Goal: Feedback & Contribution: Contribute content

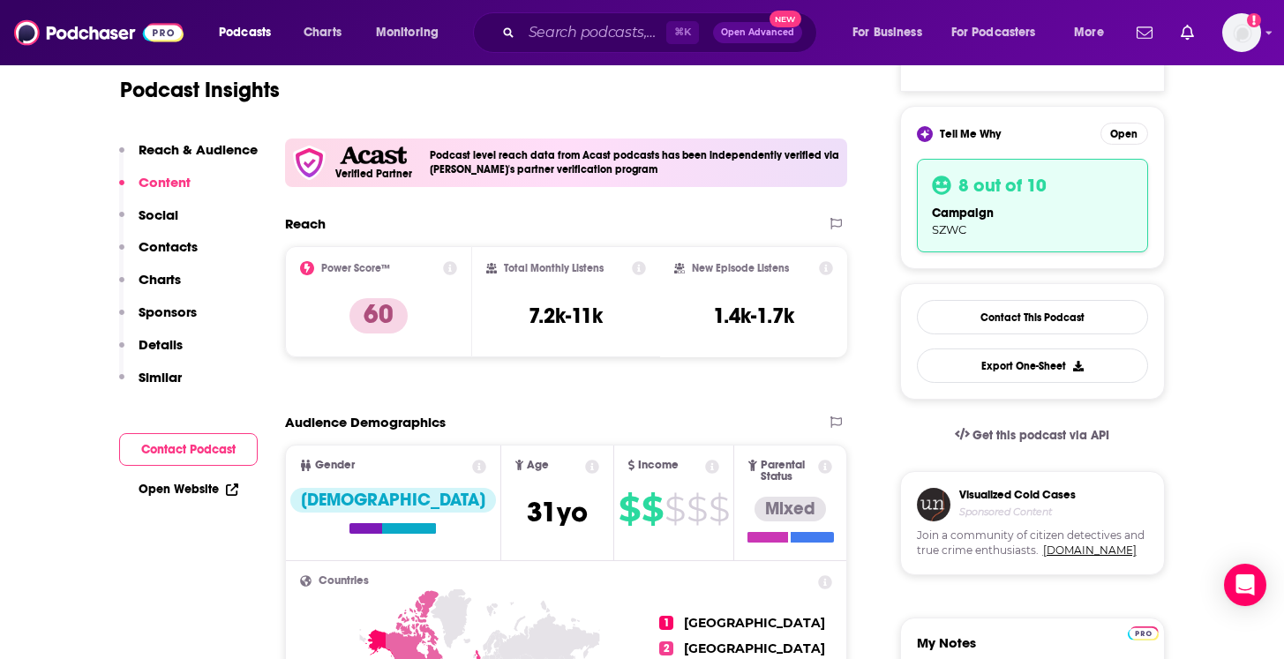
scroll to position [155, 0]
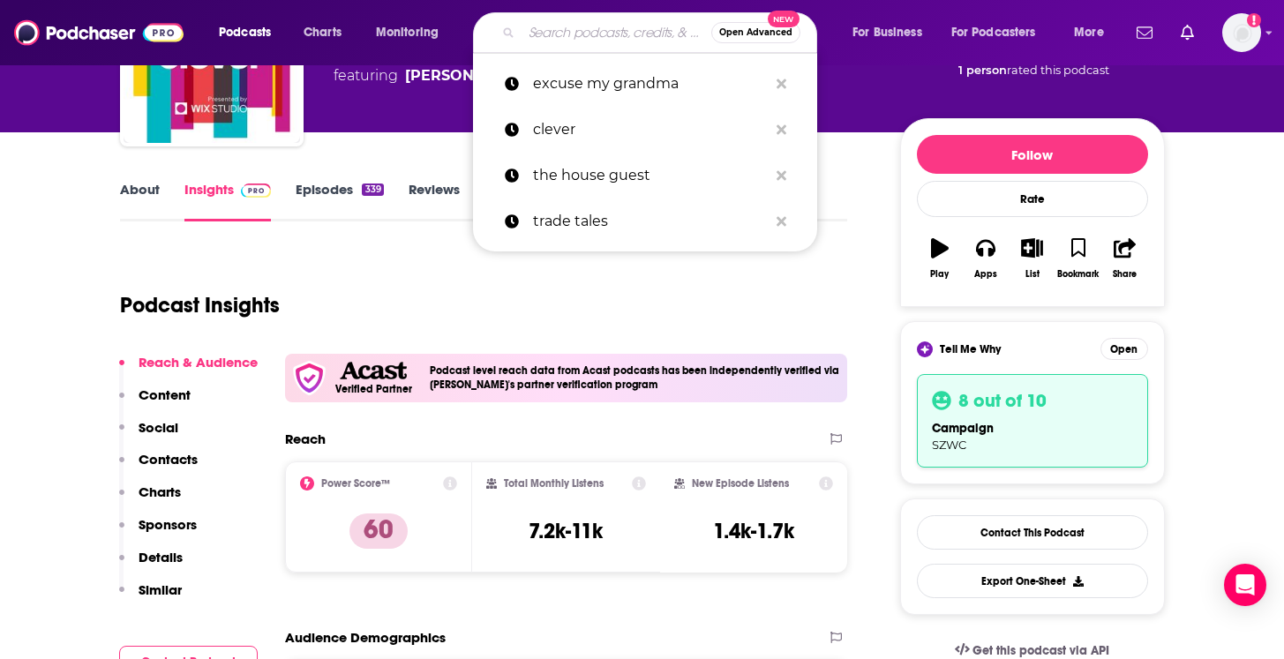
click at [566, 31] on input "Search podcasts, credits, & more..." at bounding box center [617, 33] width 190 height 28
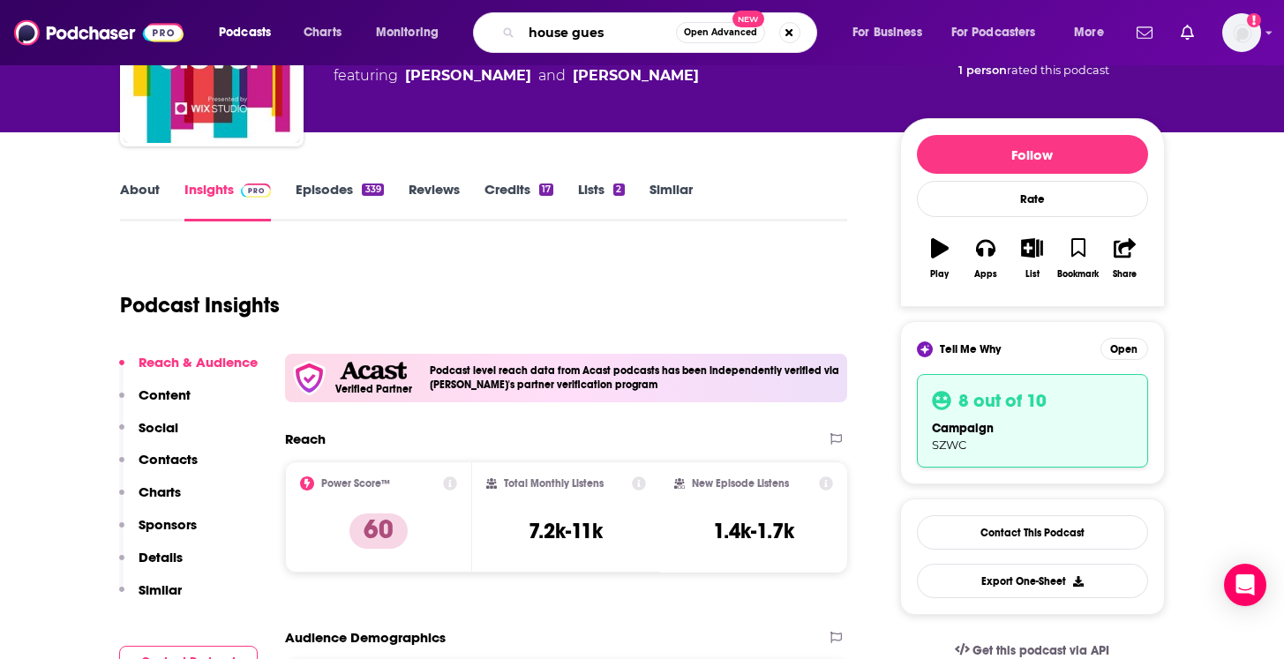
type input "house guest"
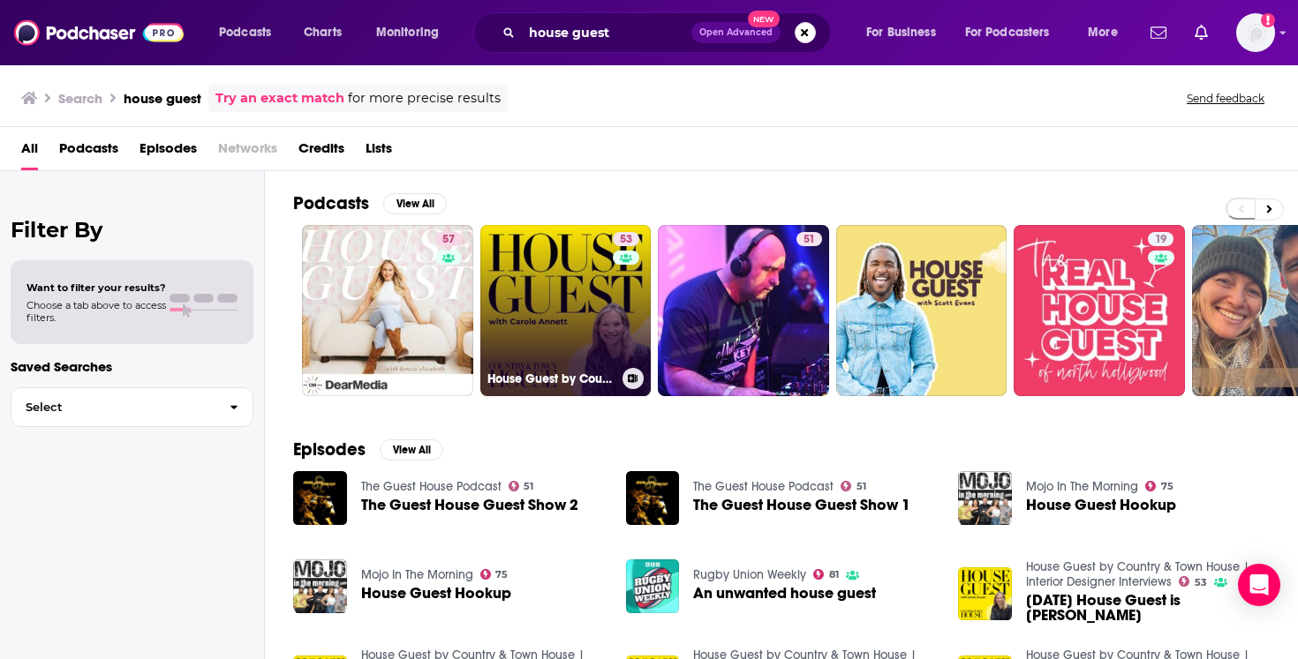
click at [510, 318] on link "53 House Guest by Country & Town House | Interior Designer Interviews" at bounding box center [565, 310] width 171 height 171
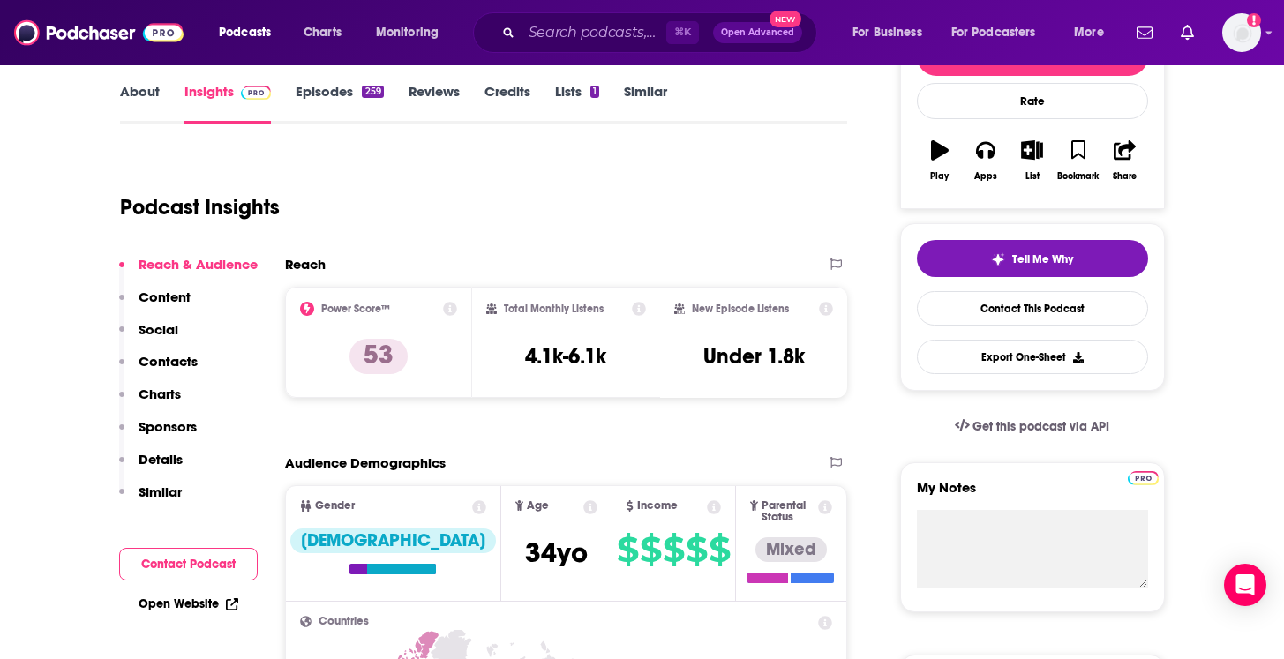
scroll to position [342, 0]
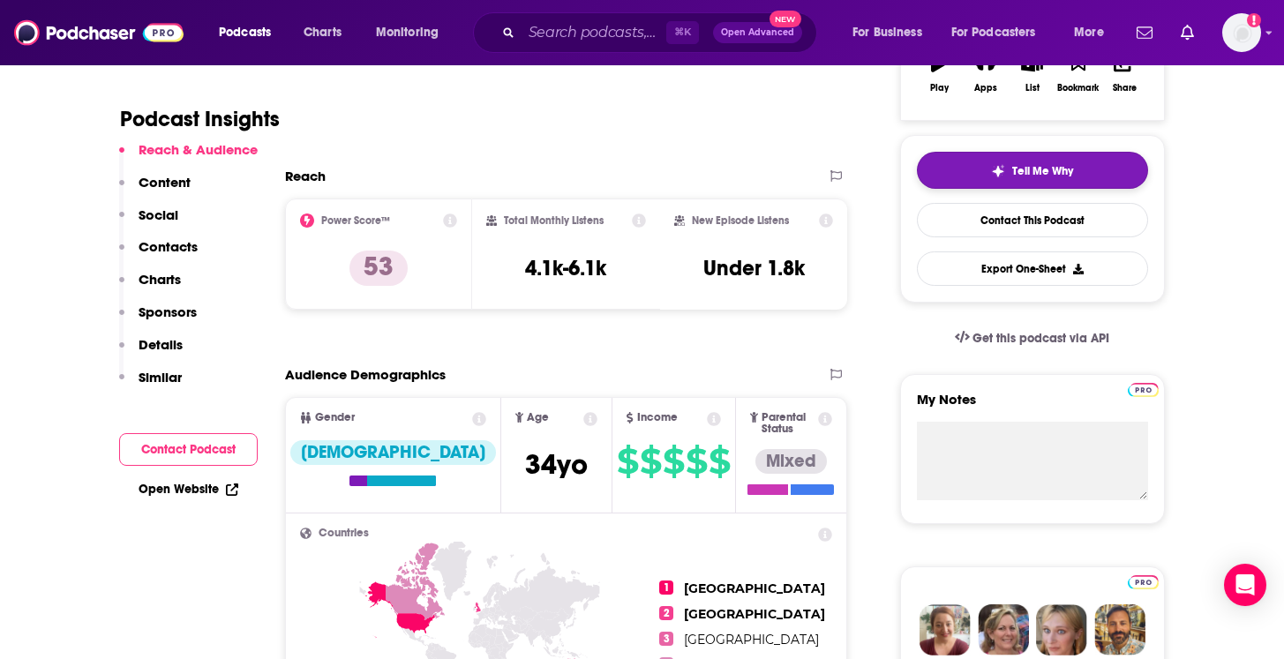
click at [976, 176] on button "Tell Me Why" at bounding box center [1032, 170] width 231 height 37
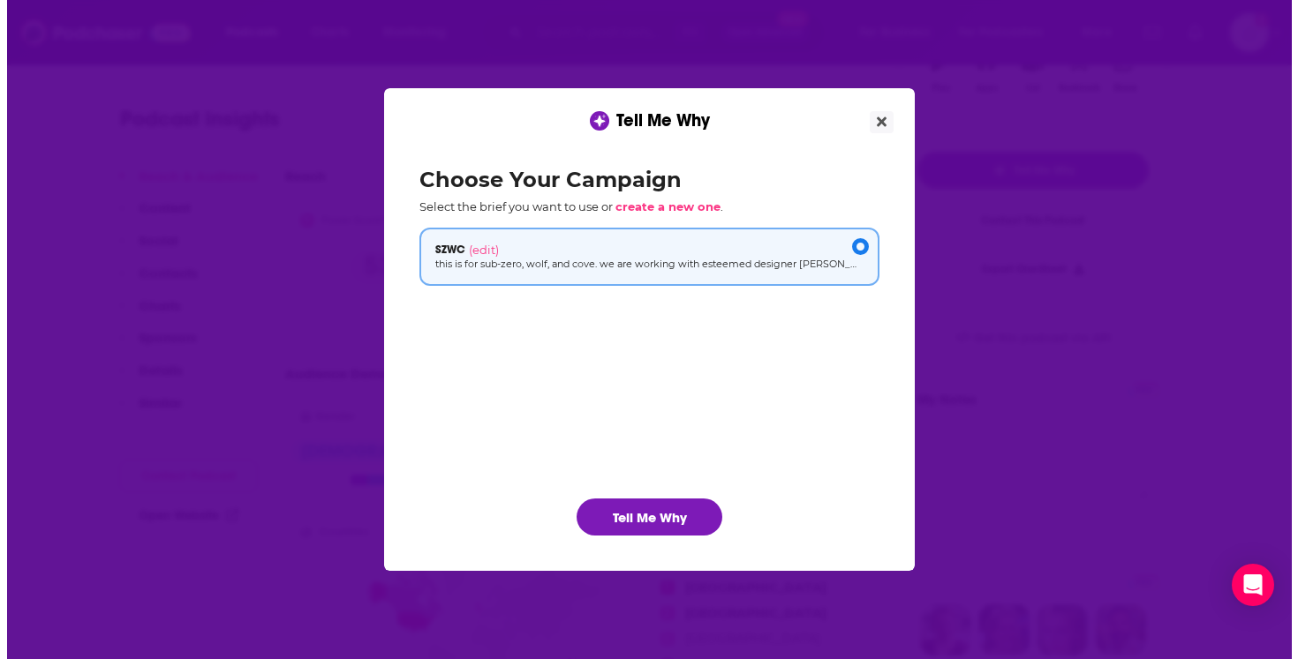
scroll to position [0, 0]
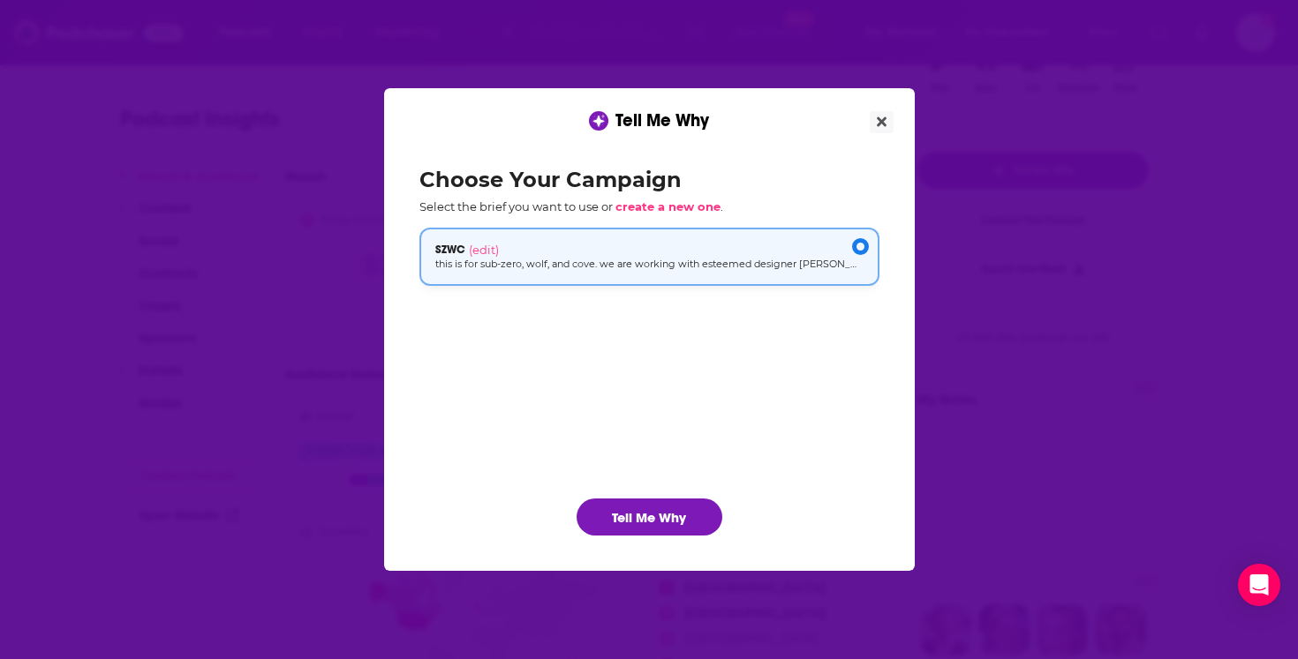
click at [648, 268] on p "this is for sub-zero, wolf, and cove. we are working with esteemed designer [PE…" at bounding box center [649, 264] width 428 height 15
click at [658, 266] on p "this is for sub-zero, wolf, and cove. we are working with esteemed designer [PE…" at bounding box center [649, 264] width 428 height 15
click at [658, 209] on span "create a new one" at bounding box center [667, 206] width 105 height 14
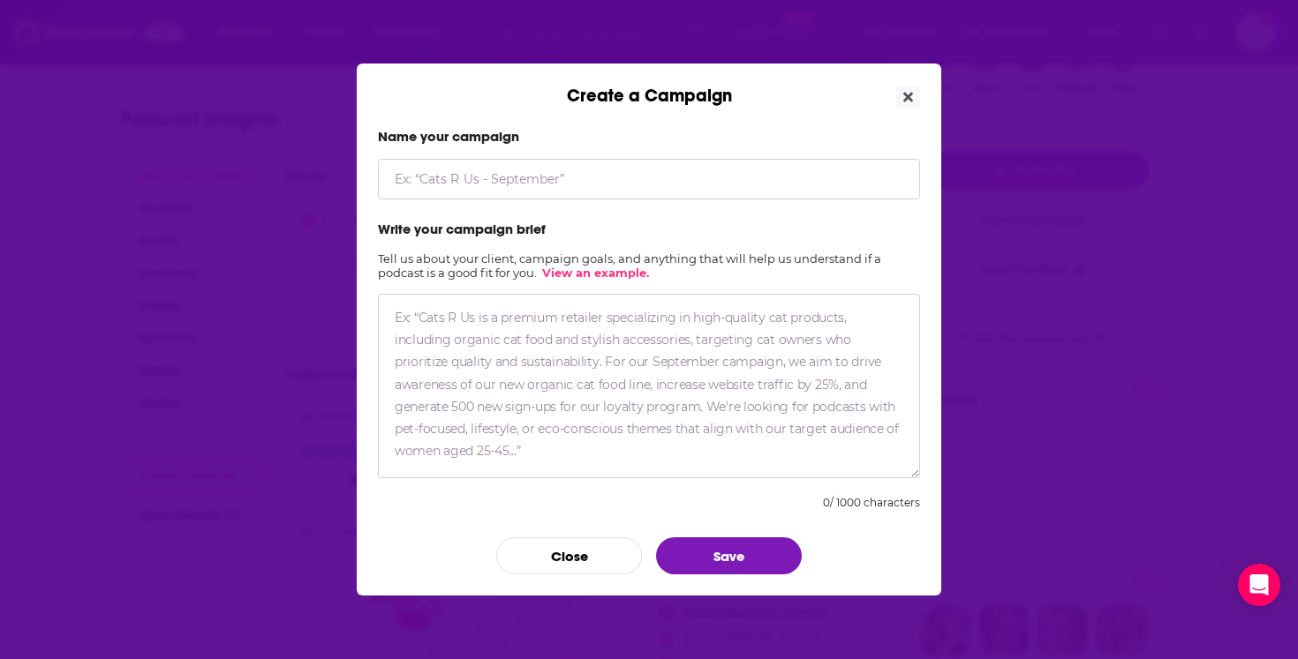
click at [563, 383] on textarea "Create a Campaign" at bounding box center [649, 386] width 542 height 184
click at [593, 188] on input "Create a Campaign" at bounding box center [649, 179] width 542 height 41
click at [659, 374] on textarea "Create a Campaign" at bounding box center [649, 386] width 542 height 184
click at [525, 185] on input "SZWC - Jeff" at bounding box center [649, 179] width 542 height 41
type input "SZWC - Jeff Andrews"
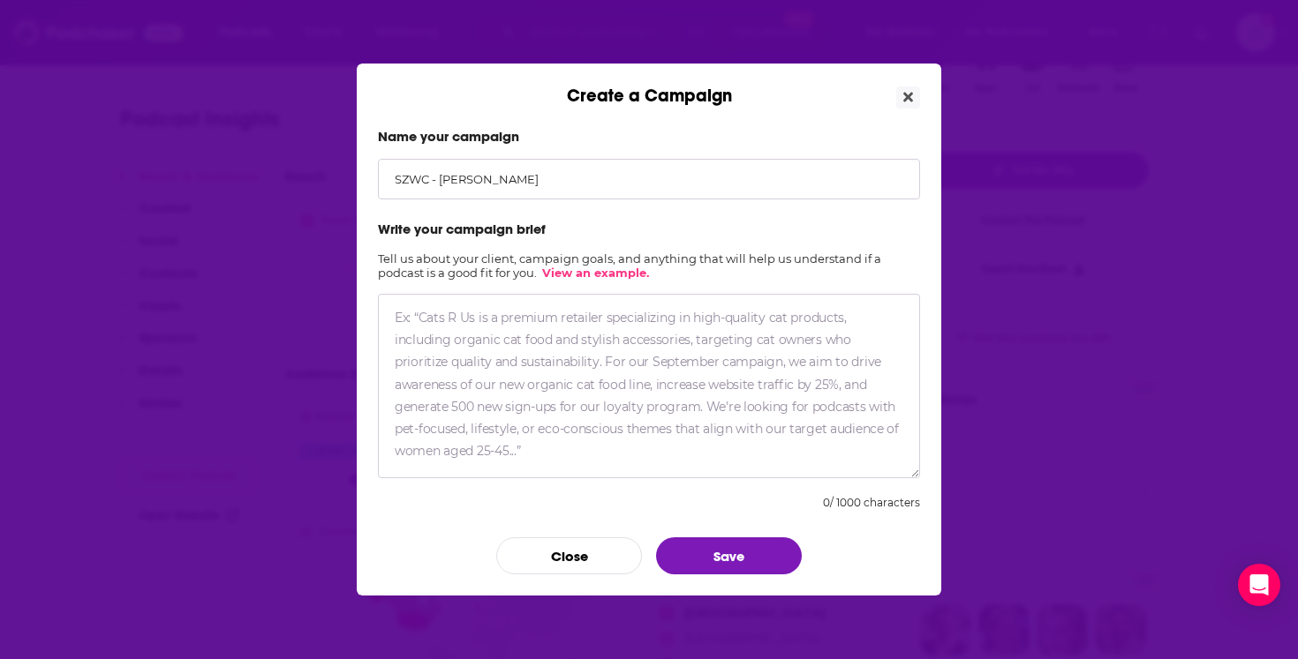
click at [477, 326] on textarea "Create a Campaign" at bounding box center [649, 386] width 542 height 184
click at [523, 327] on textarea "Create a Campaign" at bounding box center [649, 386] width 542 height 184
paste textarea "this is for sub-zero, wolf, and cove. we are working with esteemed designer [PE…"
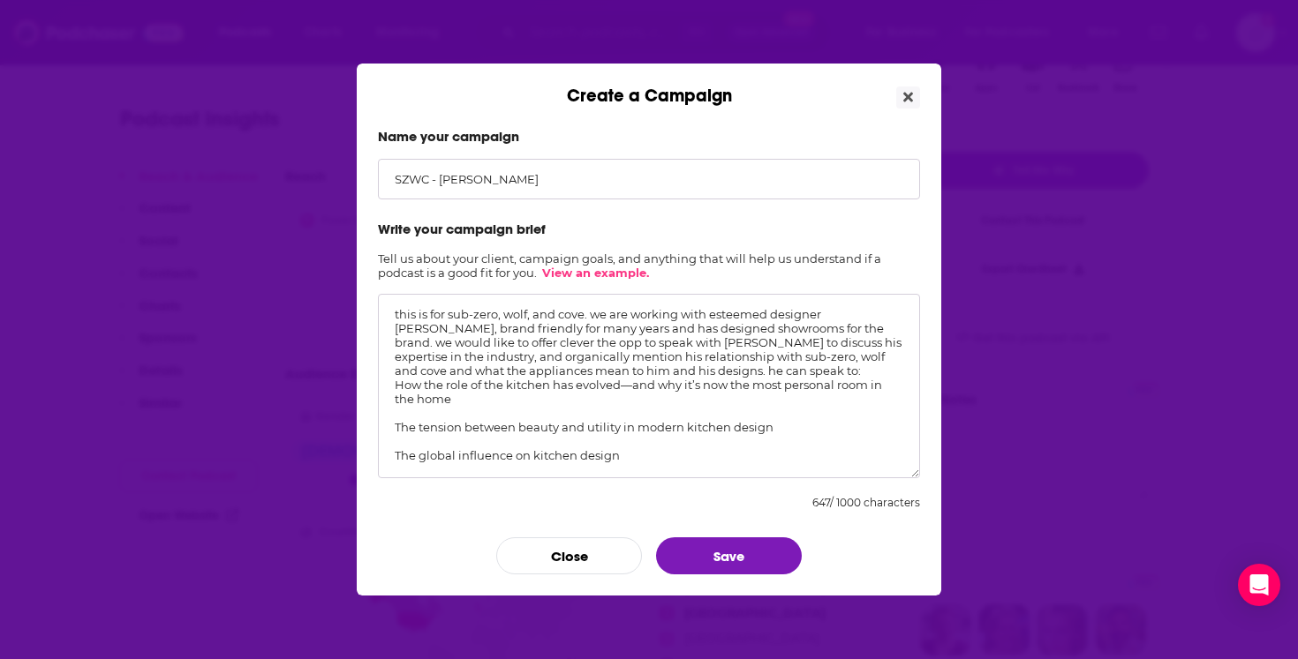
click at [773, 314] on textarea "this is for sub-zero, wolf, and cove. we are working with esteemed designer [PE…" at bounding box center [649, 386] width 542 height 184
click at [453, 324] on textarea "this is for sub-zero, wolf, and cove. we are working with esteemed and celebrit…" at bounding box center [649, 386] width 542 height 184
drag, startPoint x: 453, startPoint y: 324, endPoint x: 516, endPoint y: 325, distance: 62.7
click at [516, 325] on textarea "this is for sub-zero, wolf, and cove. we are working with esteemed and celebrit…" at bounding box center [649, 386] width 542 height 184
drag, startPoint x: 802, startPoint y: 332, endPoint x: 446, endPoint y: 329, distance: 355.7
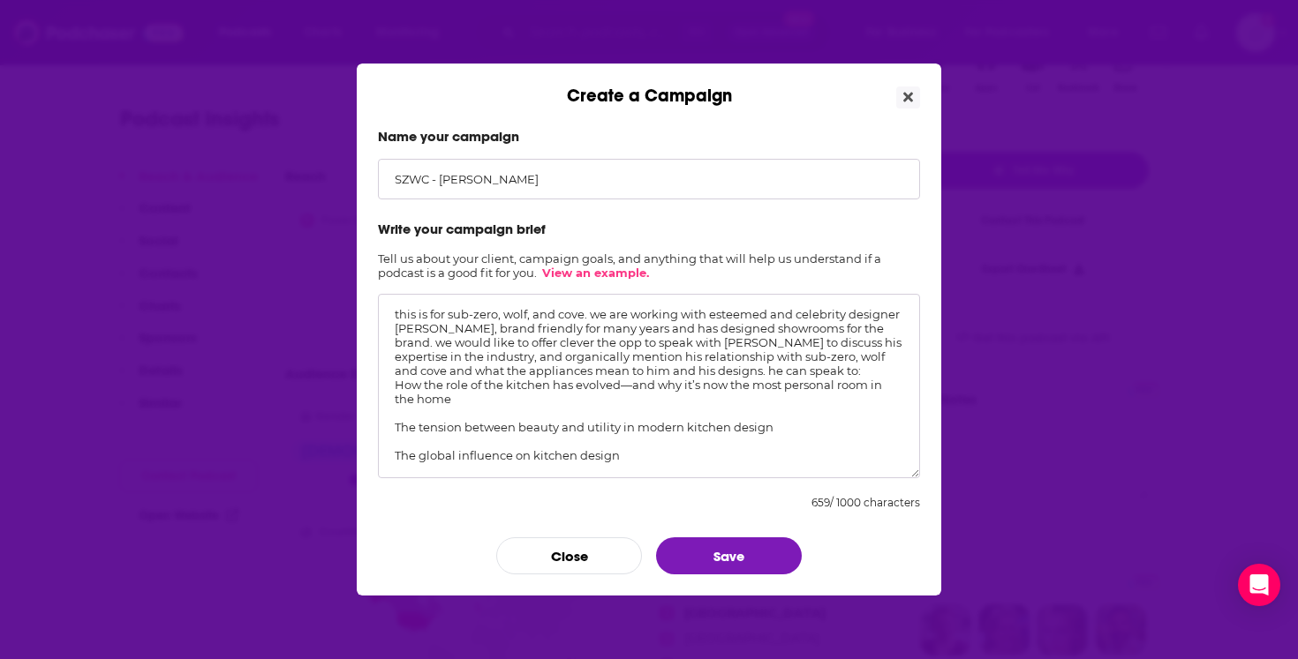
click at [449, 342] on textarea "this is for sub-zero, wolf, and cove. we are working with esteemed and celebrit…" at bounding box center [649, 386] width 542 height 184
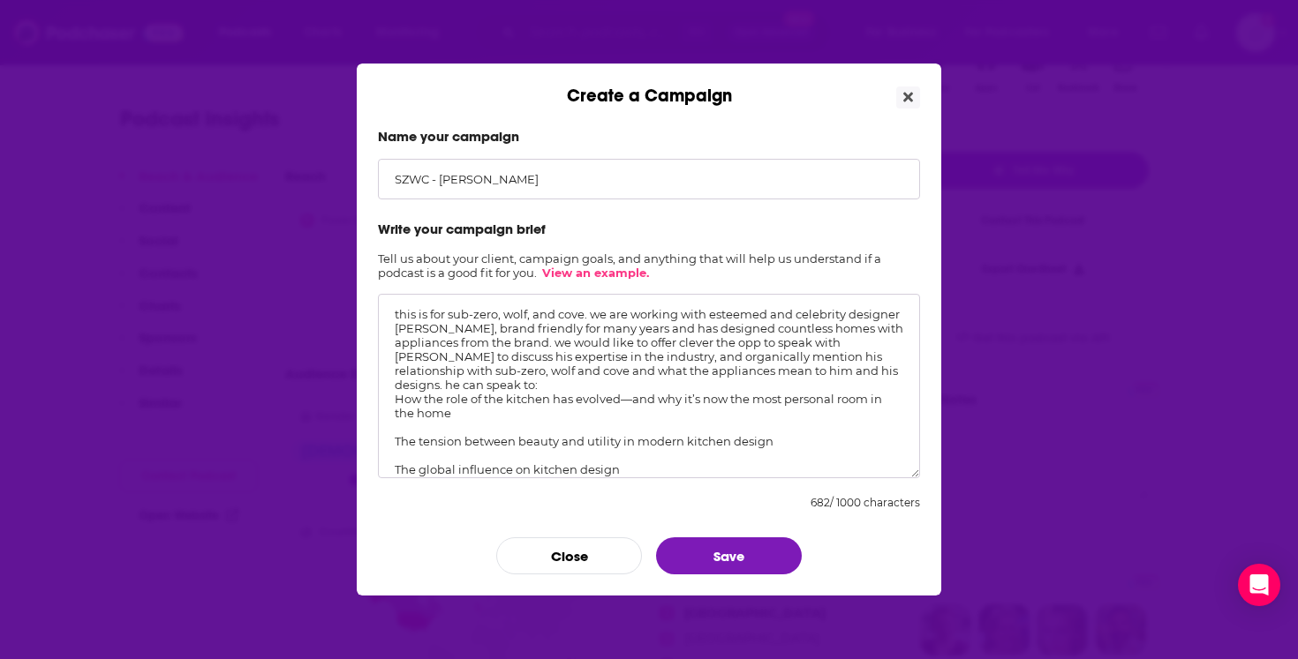
click at [463, 343] on textarea "this is for sub-zero, wolf, and cove. we are working with esteemed and celebrit…" at bounding box center [649, 386] width 542 height 184
click at [817, 342] on textarea "this is for sub-zero, wolf, and cove. we are working with esteemed and celebrit…" at bounding box center [649, 386] width 542 height 184
click at [516, 358] on textarea "this is for sub-zero, wolf, and cove. we are working with esteemed and celebrit…" at bounding box center [649, 386] width 542 height 184
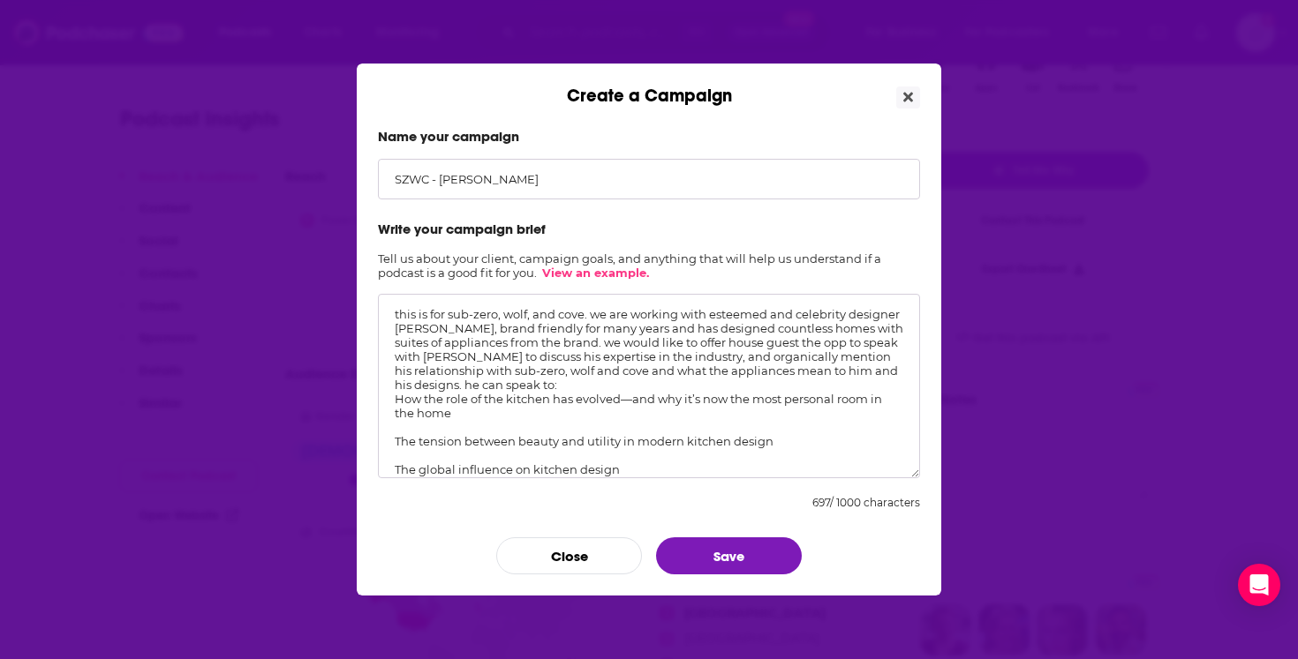
click at [522, 357] on textarea "this is for sub-zero, wolf, and cove. we are working with esteemed and celebrit…" at bounding box center [649, 386] width 542 height 184
drag, startPoint x: 769, startPoint y: 359, endPoint x: 473, endPoint y: 363, distance: 295.7
click at [473, 363] on textarea "this is for sub-zero, wolf, and cove. we are working with esteemed and celebrit…" at bounding box center [649, 386] width 542 height 184
drag, startPoint x: 668, startPoint y: 383, endPoint x: 674, endPoint y: 373, distance: 11.1
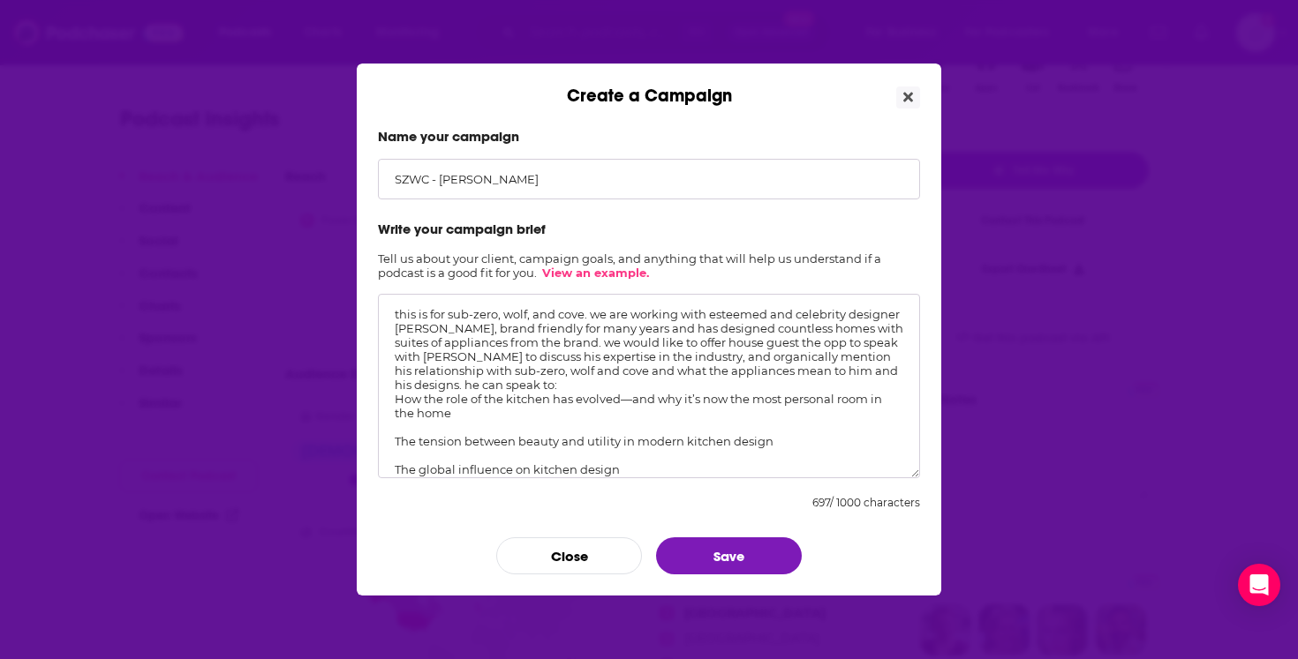
click at [674, 373] on textarea "this is for sub-zero, wolf, and cove. we are working with esteemed and celebrit…" at bounding box center [649, 386] width 542 height 184
click at [675, 378] on textarea "this is for sub-zero, wolf, and cove. we are working with esteemed and celebrit…" at bounding box center [649, 386] width 542 height 184
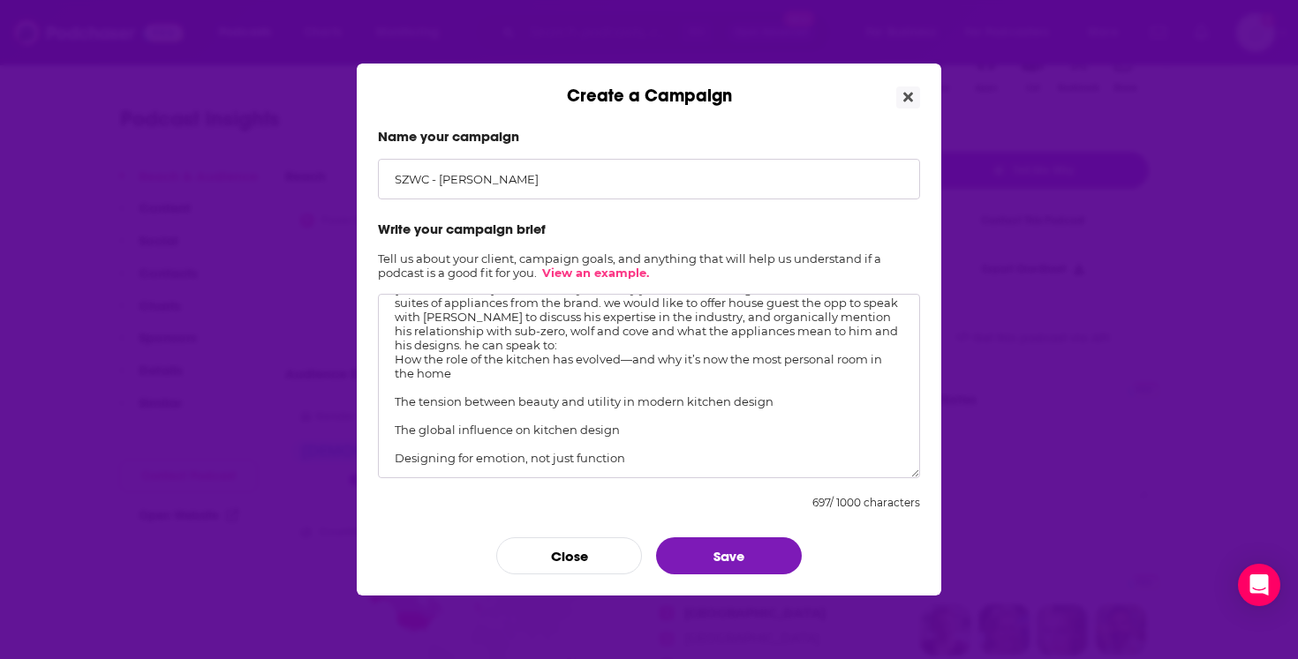
drag, startPoint x: 676, startPoint y: 373, endPoint x: 790, endPoint y: 500, distance: 170.7
click at [790, 500] on form "Name your campaign SZWC - Jeff Andrews Write your campaign brief Tell us about …" at bounding box center [649, 351] width 542 height 447
paste textarea "discuss how he balances comfort with sophistication across his projects. He can…"
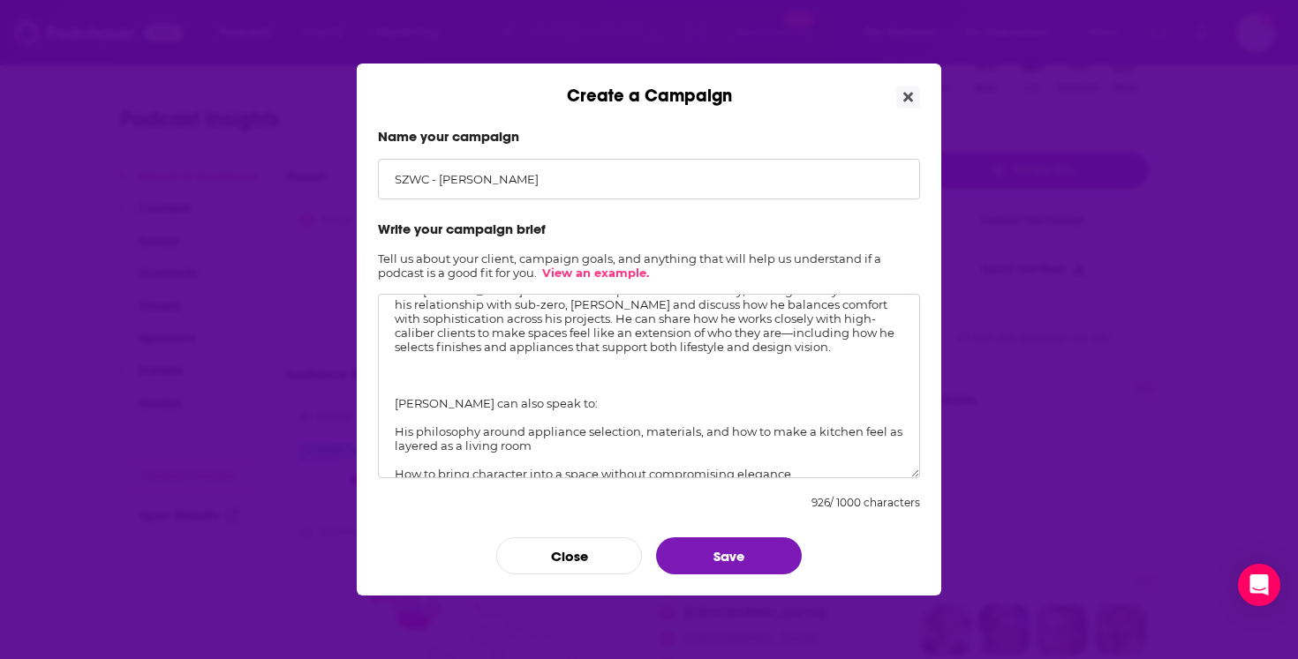
scroll to position [0, 0]
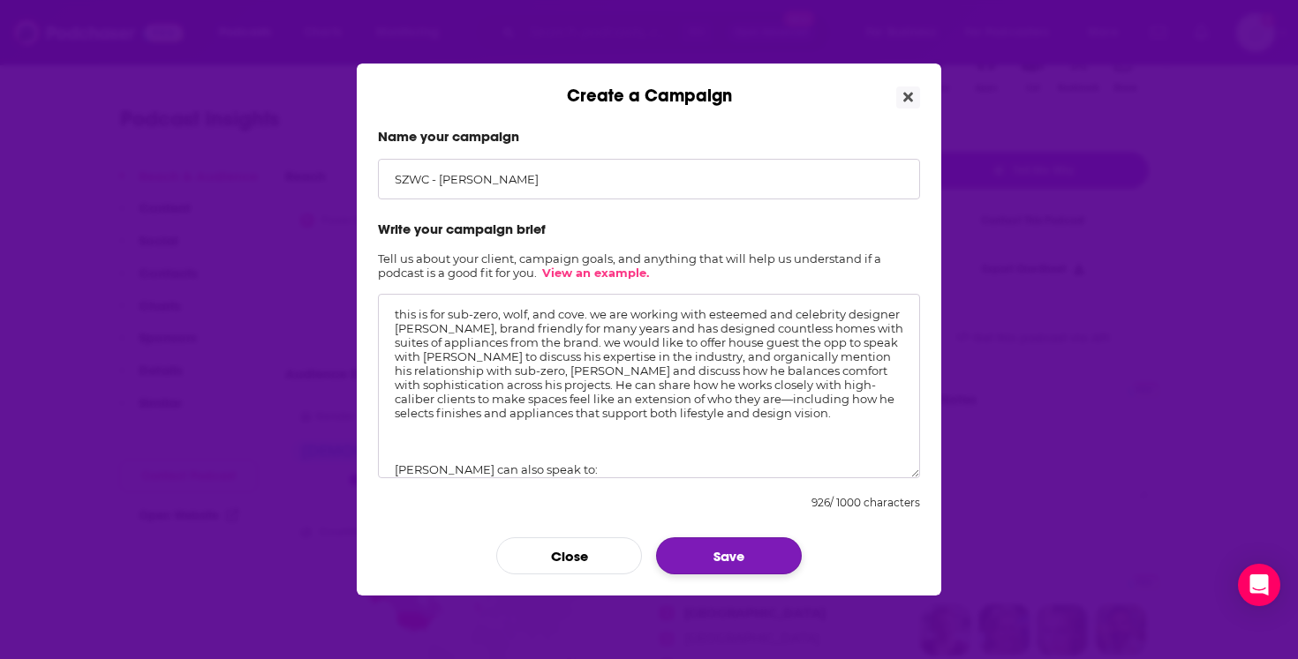
type textarea "this is for sub-zero, wolf, and cove. we are working with esteemed and celebrit…"
click at [726, 556] on button "Save" at bounding box center [729, 556] width 146 height 37
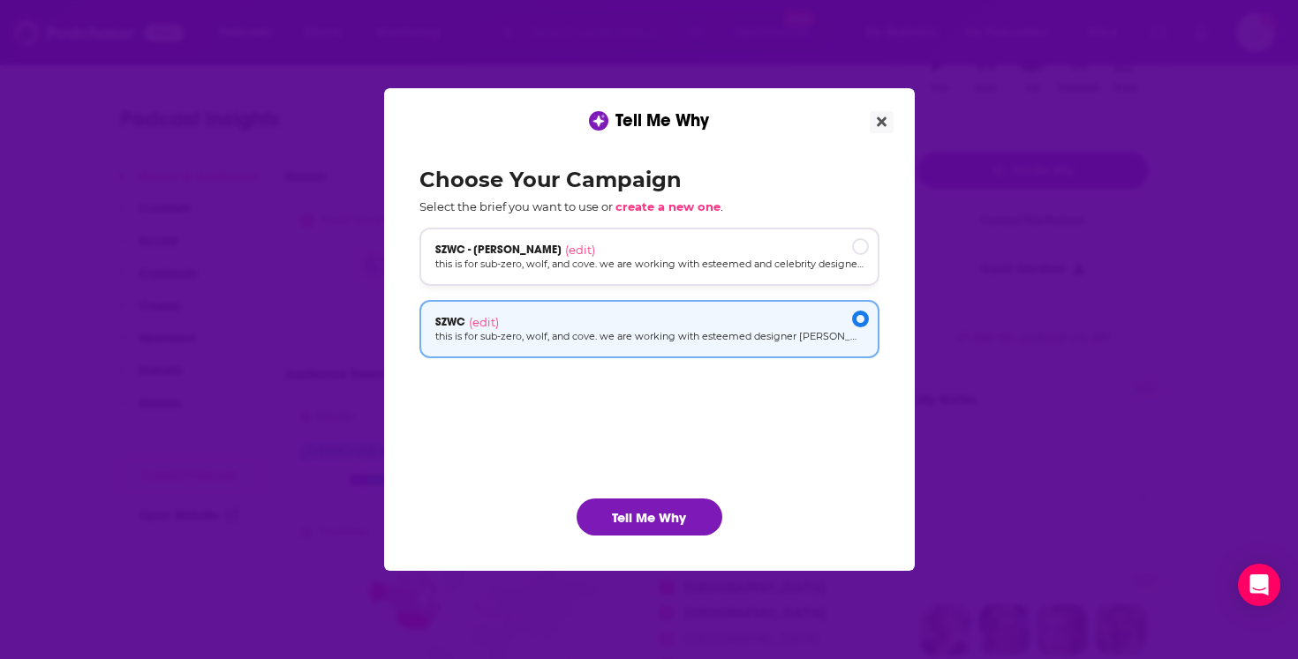
click at [531, 252] on span "SZWC - Jeff Andrews" at bounding box center [498, 250] width 126 height 14
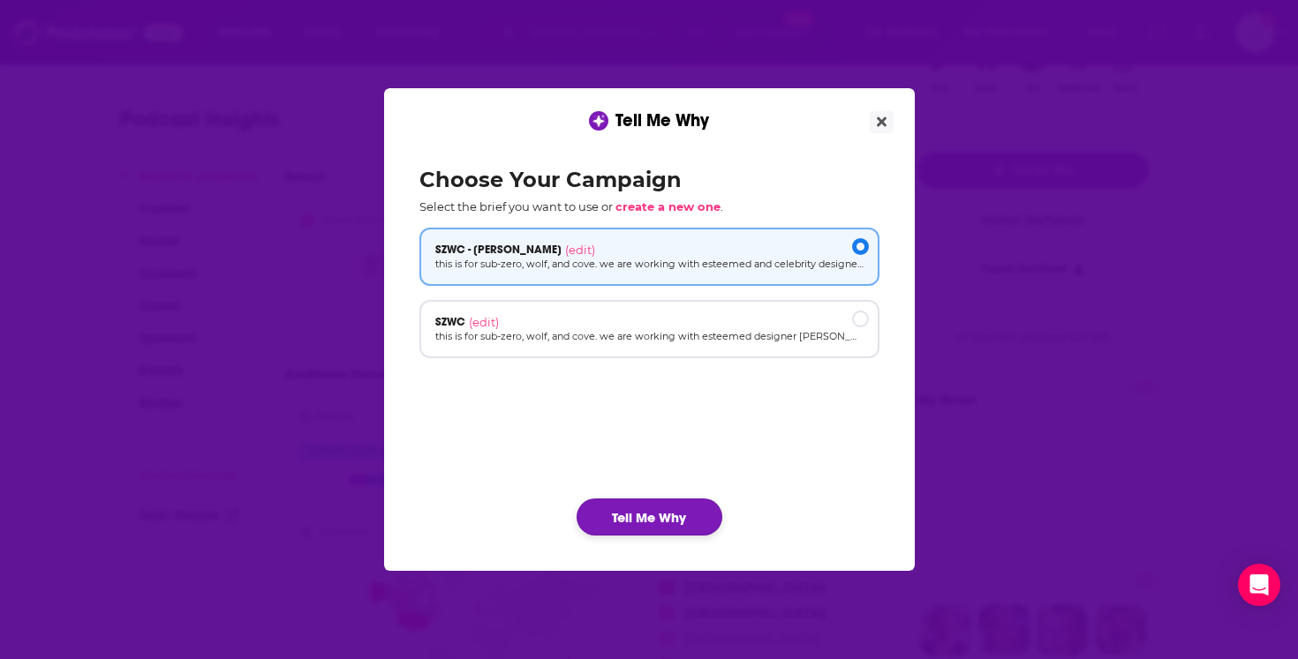
click at [685, 508] on button "Tell Me Why" at bounding box center [649, 517] width 146 height 37
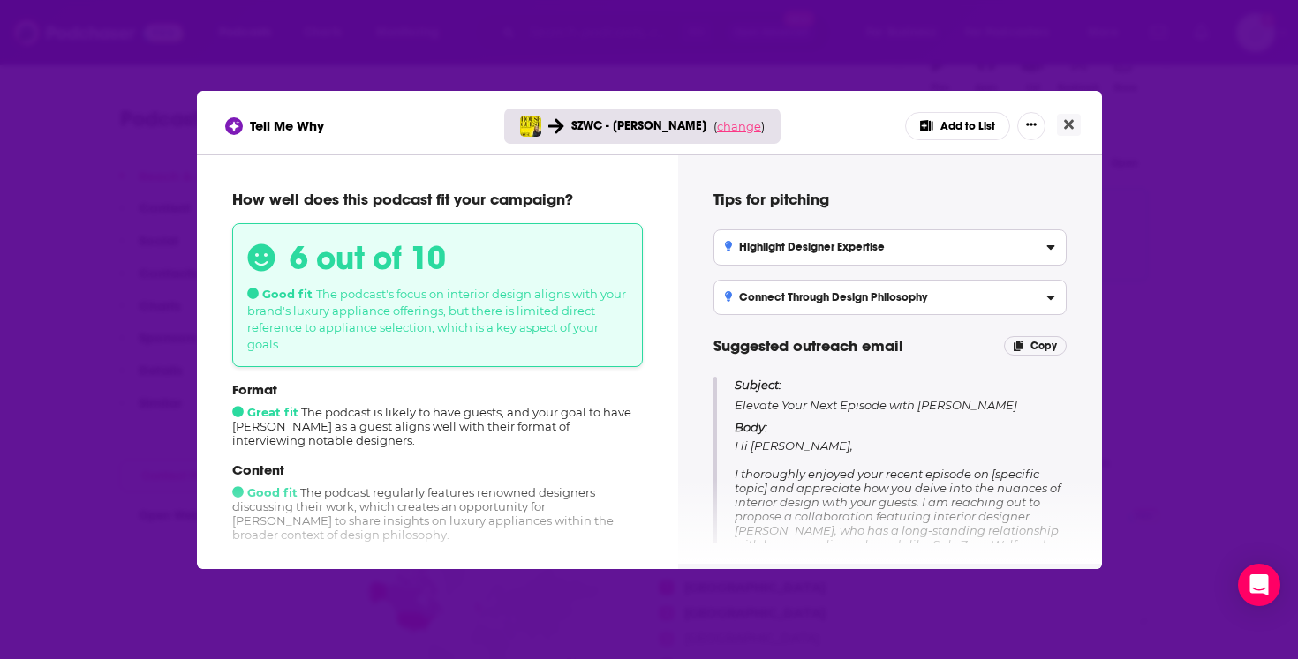
click at [721, 124] on span "change" at bounding box center [739, 126] width 44 height 14
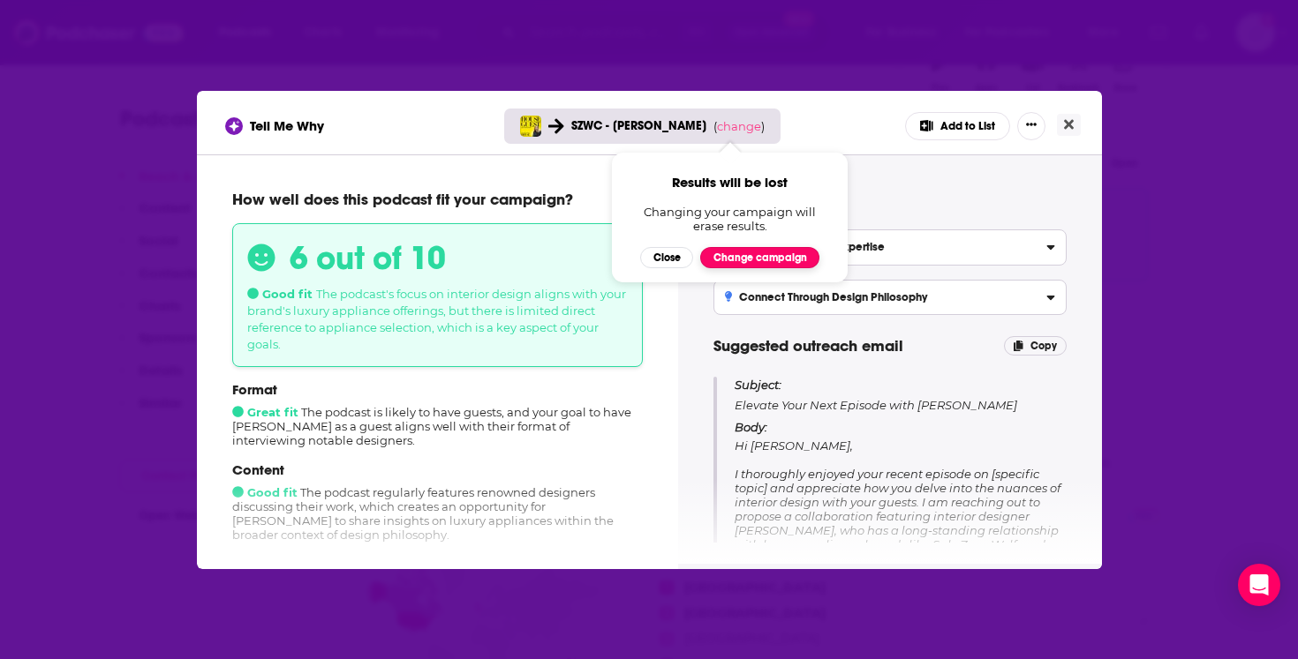
click at [744, 262] on button "Change campaign" at bounding box center [759, 257] width 119 height 21
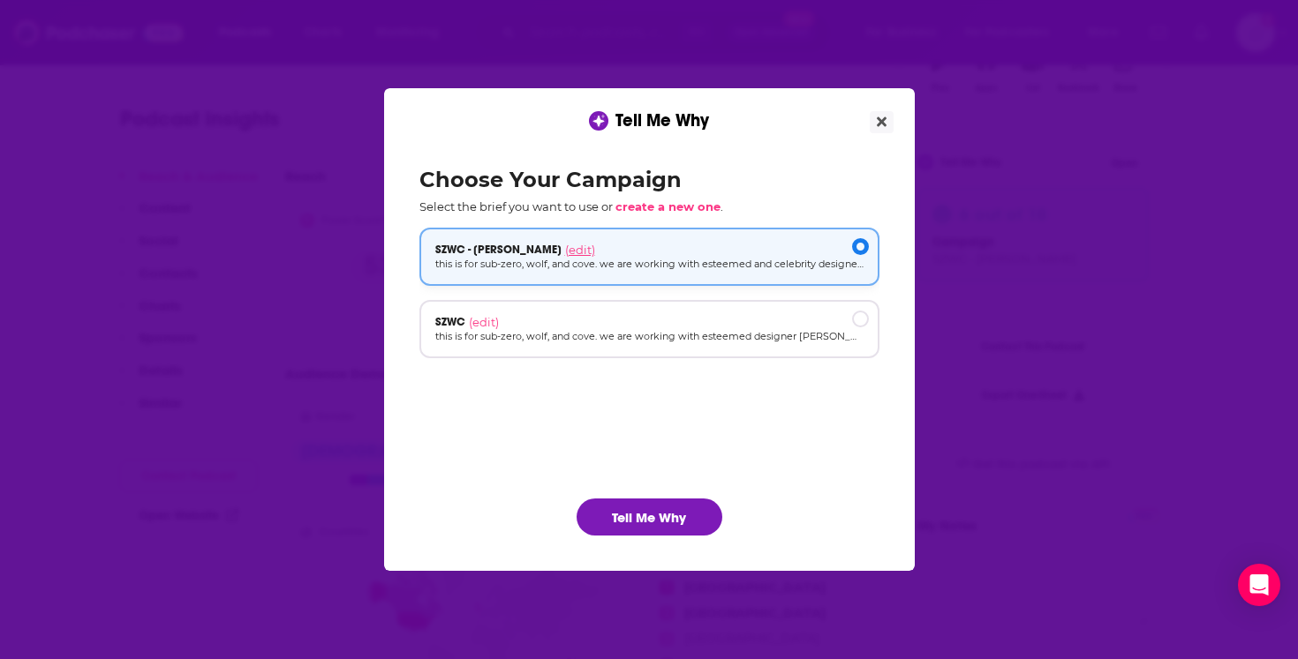
click at [573, 245] on span "(edit)" at bounding box center [580, 250] width 30 height 14
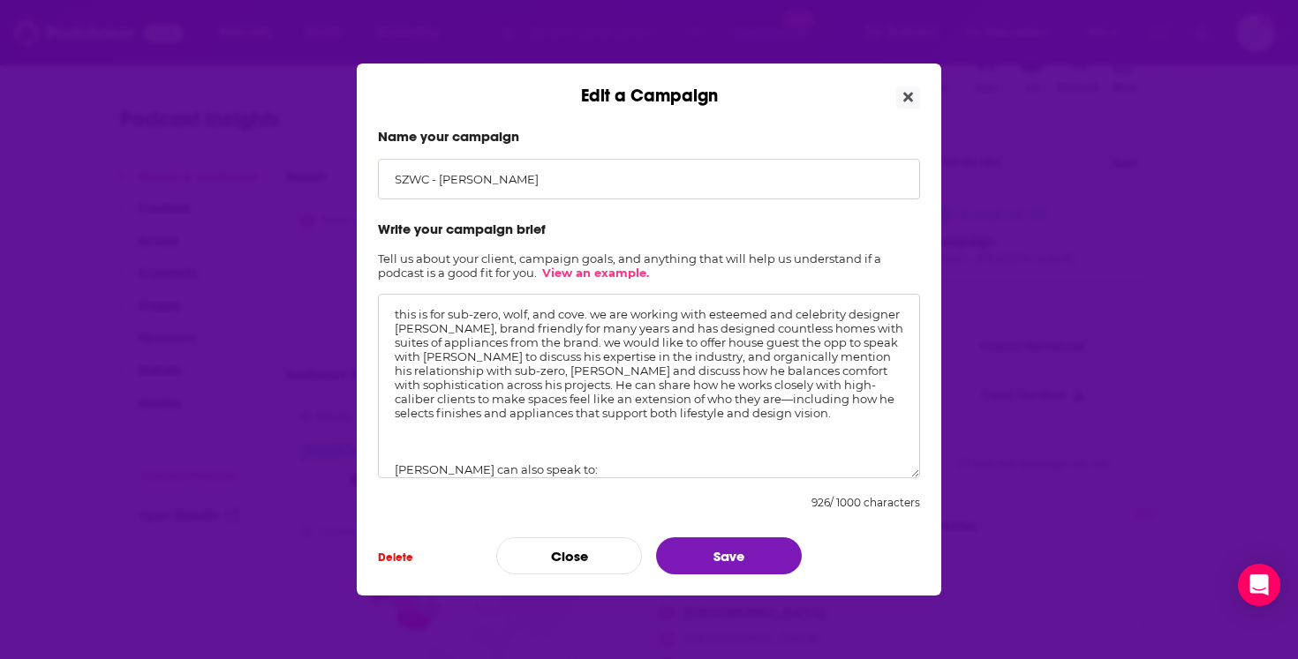
drag, startPoint x: 862, startPoint y: 418, endPoint x: 785, endPoint y: 402, distance: 79.5
click at [785, 402] on textarea "this is for sub-zero, wolf, and cove. we are working with esteemed and celebrit…" at bounding box center [649, 386] width 542 height 184
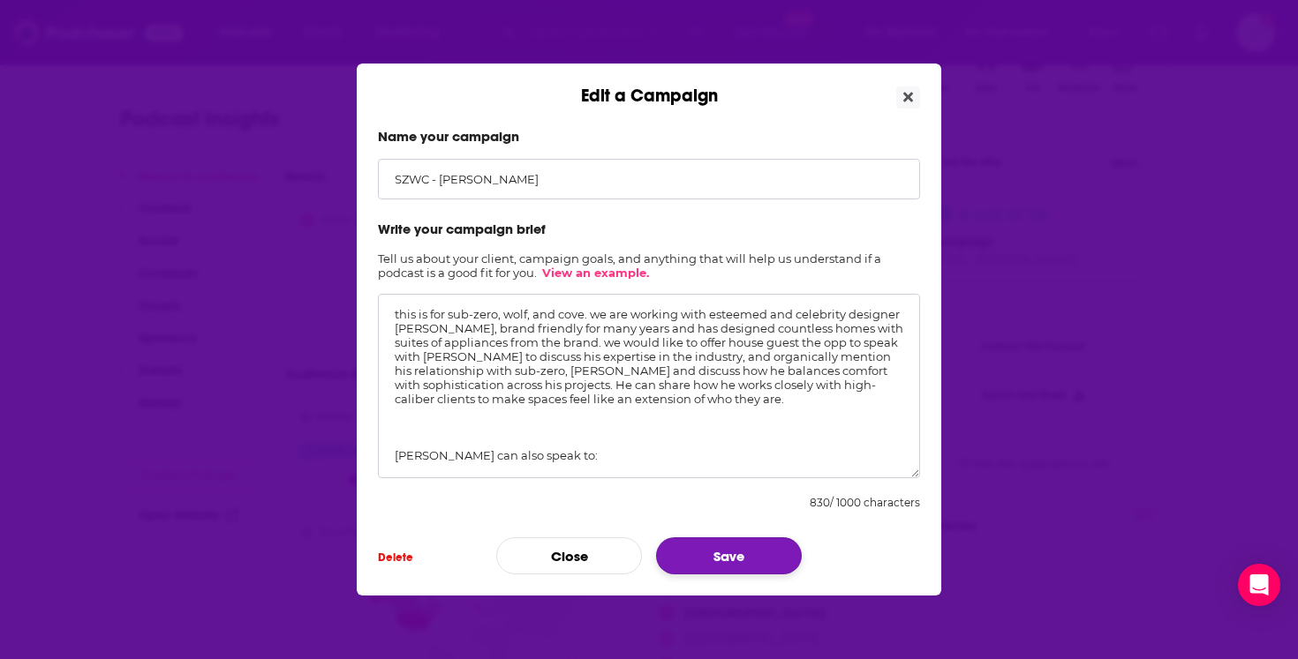
type textarea "this is for sub-zero, wolf, and cove. we are working with esteemed and celebrit…"
click at [745, 545] on button "Save" at bounding box center [729, 556] width 146 height 37
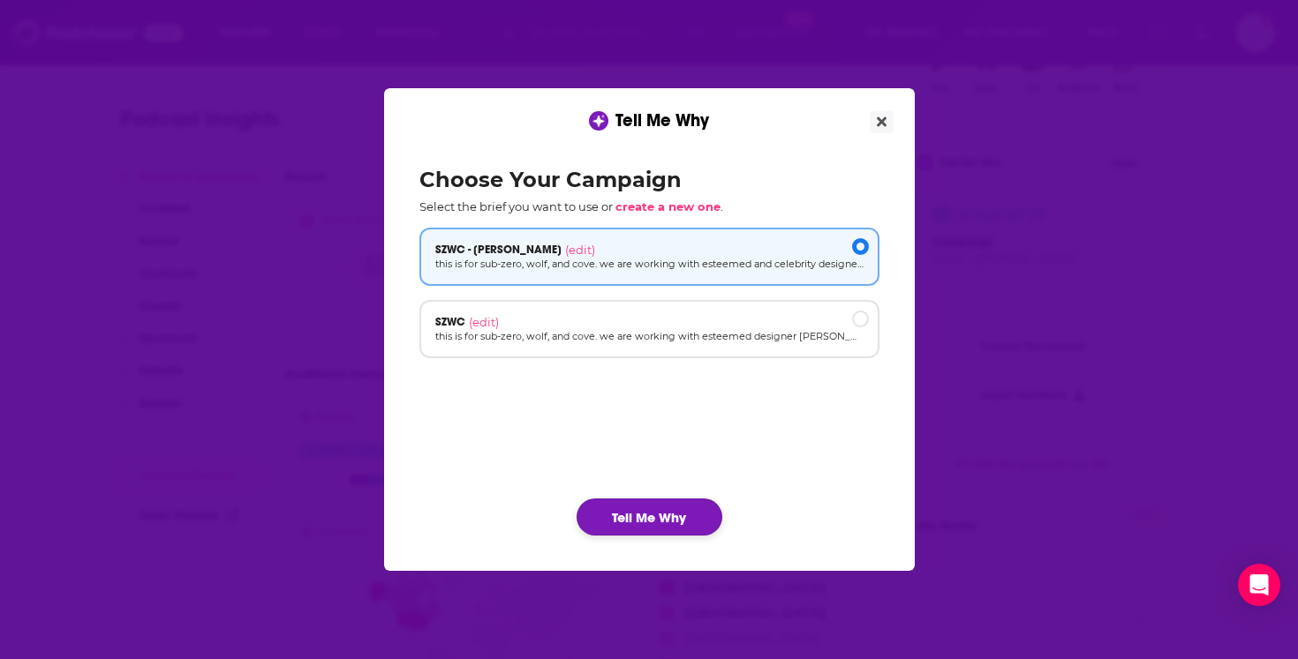
click at [695, 528] on button "Tell Me Why" at bounding box center [649, 517] width 146 height 37
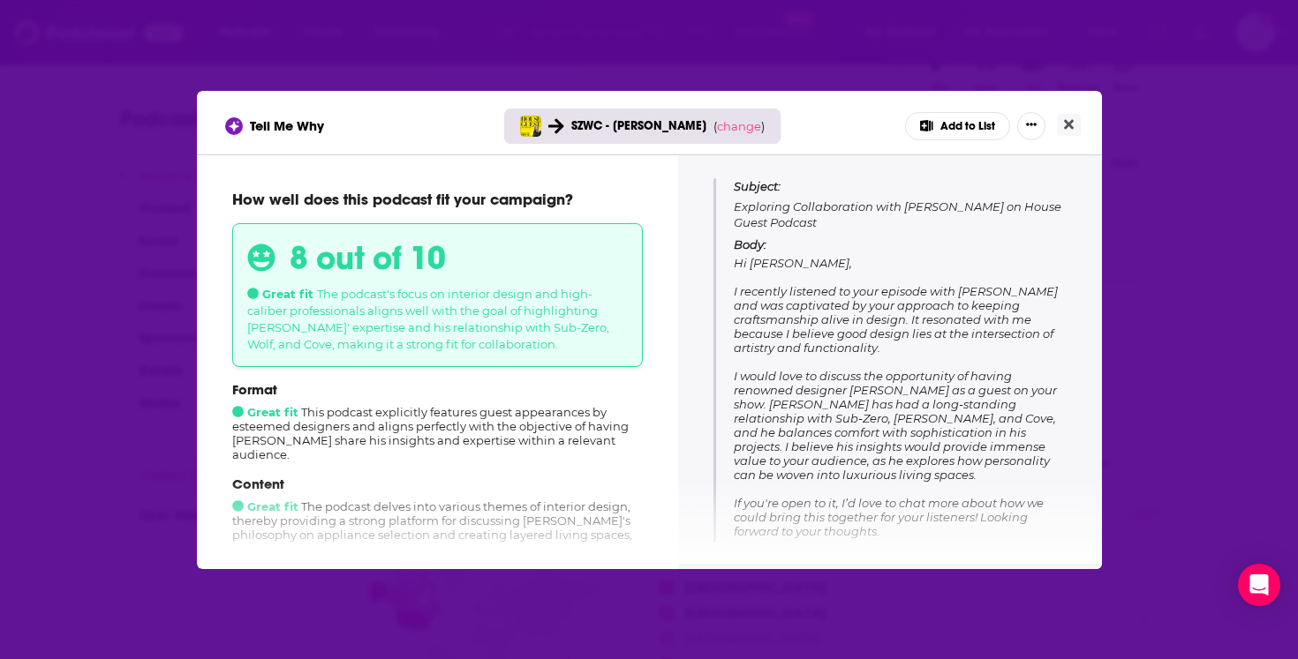
scroll to position [202, 0]
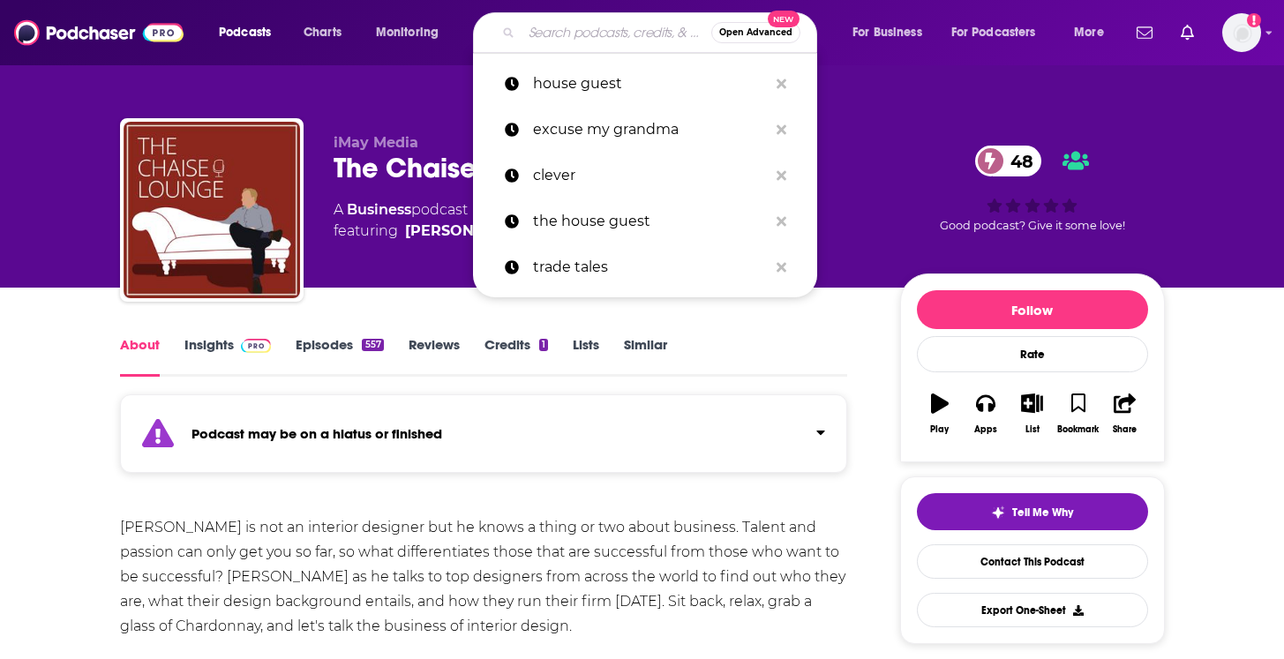
click at [567, 22] on input "Search podcasts, credits, & more..." at bounding box center [617, 33] width 190 height 28
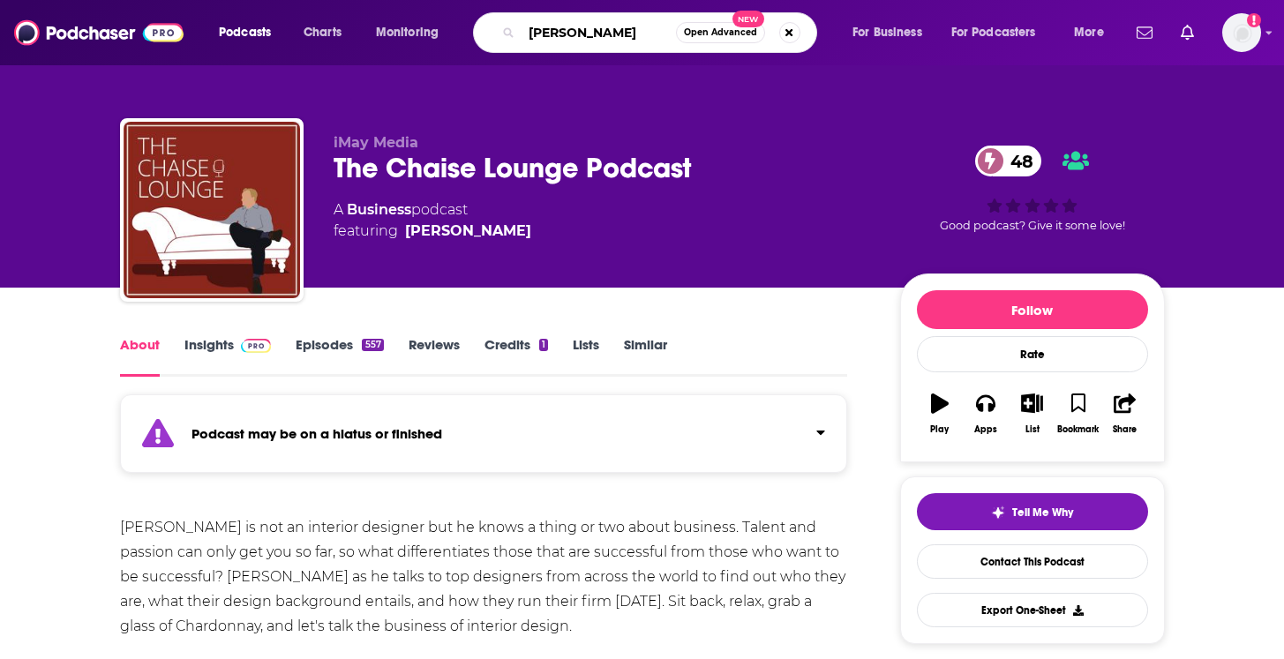
type input "clever"
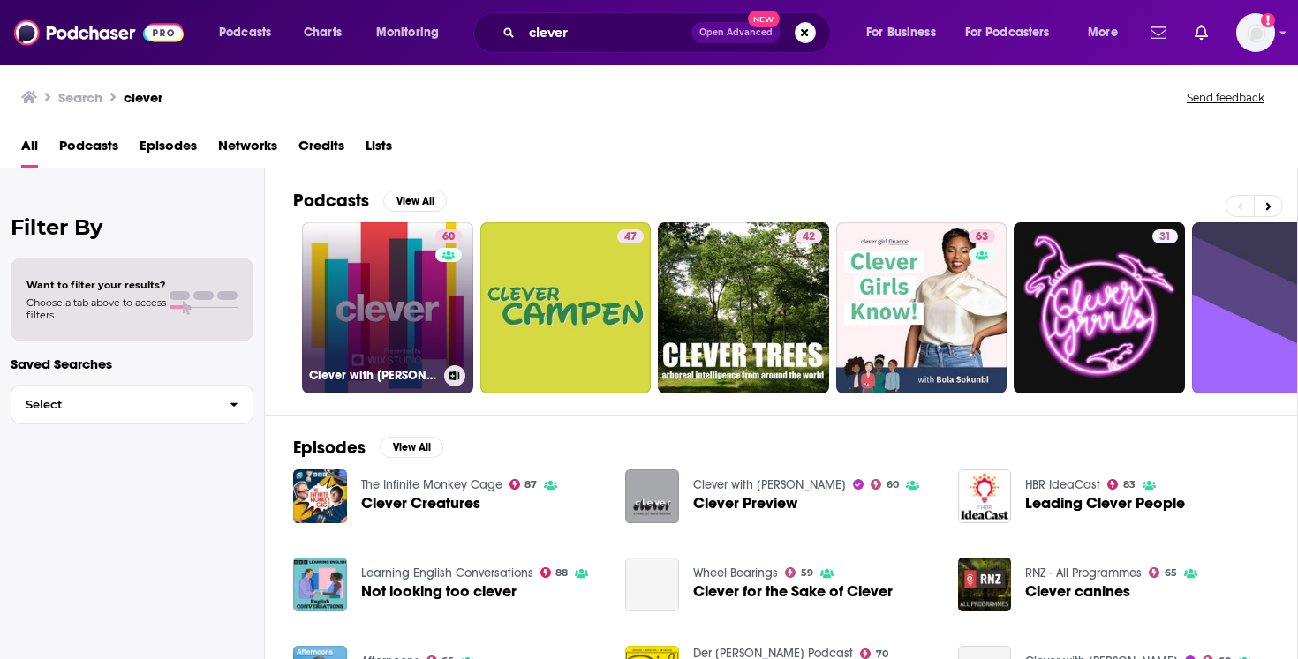
click at [374, 315] on link "60 Clever with [PERSON_NAME]" at bounding box center [387, 307] width 171 height 171
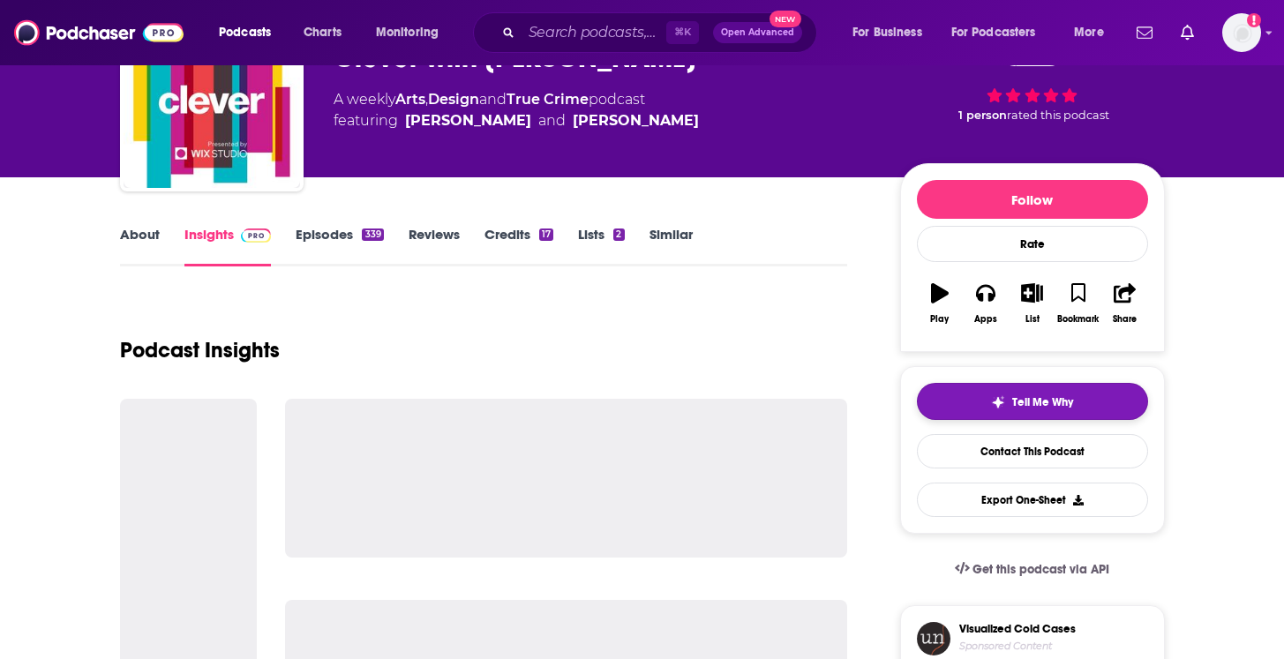
scroll to position [326, 0]
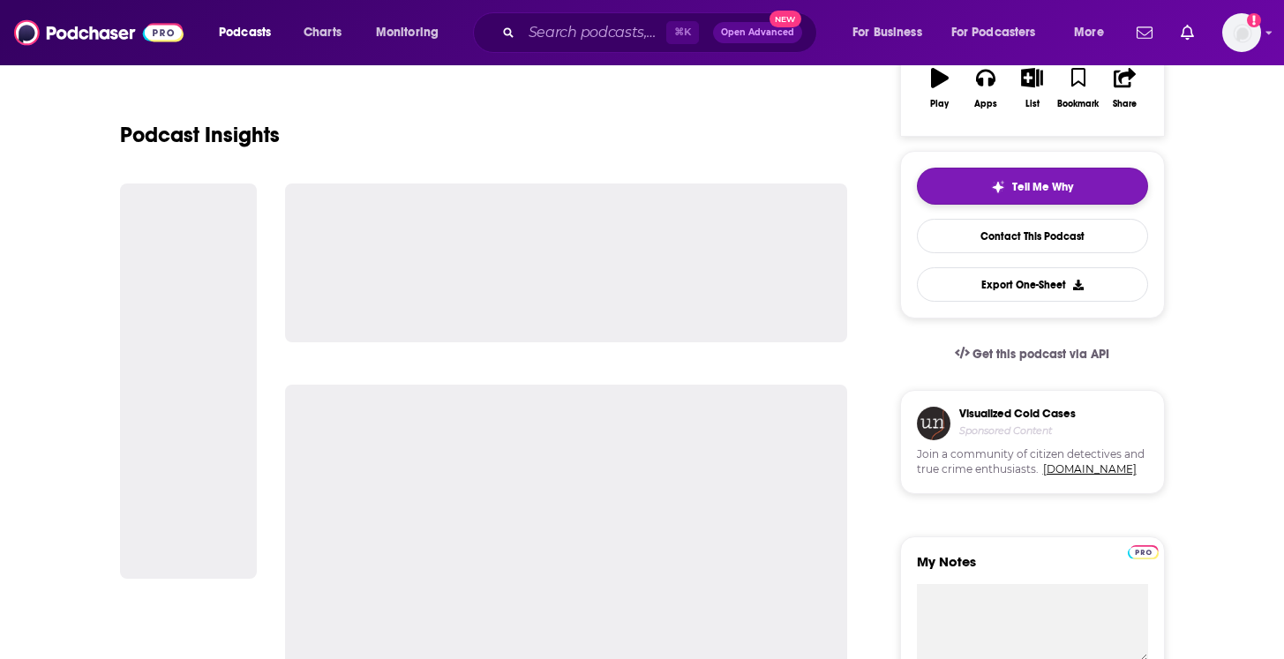
click at [1024, 180] on span "Tell Me Why" at bounding box center [1042, 187] width 61 height 14
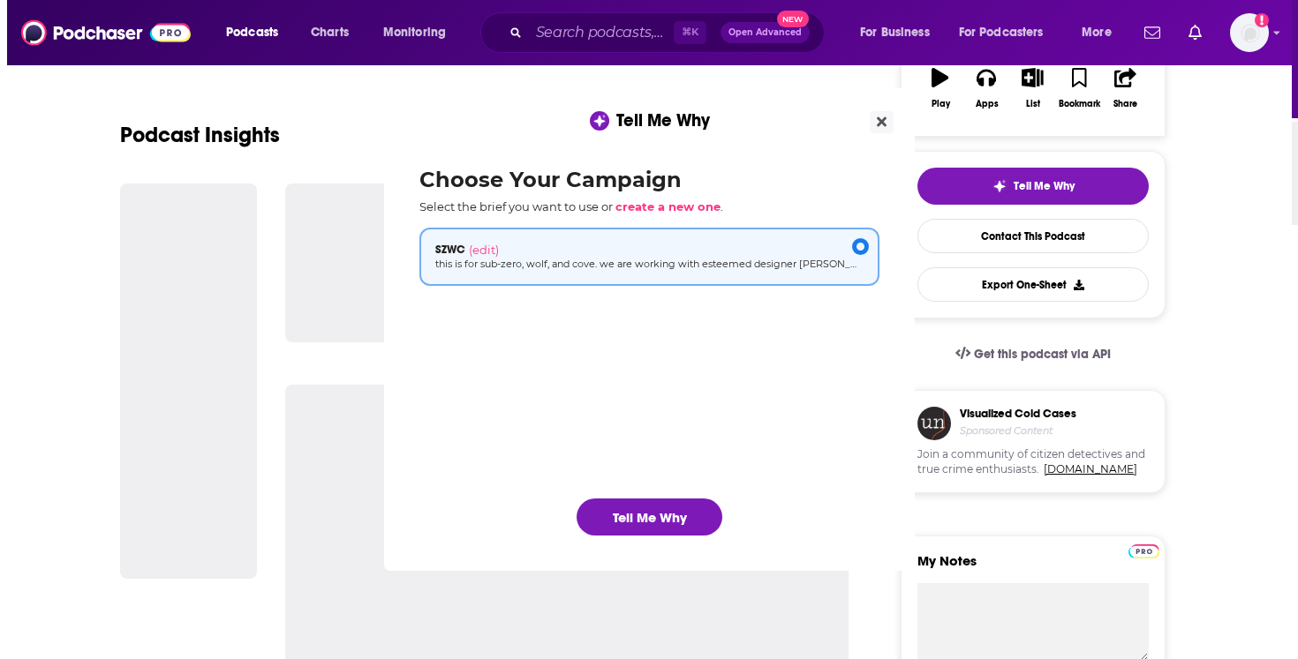
scroll to position [0, 0]
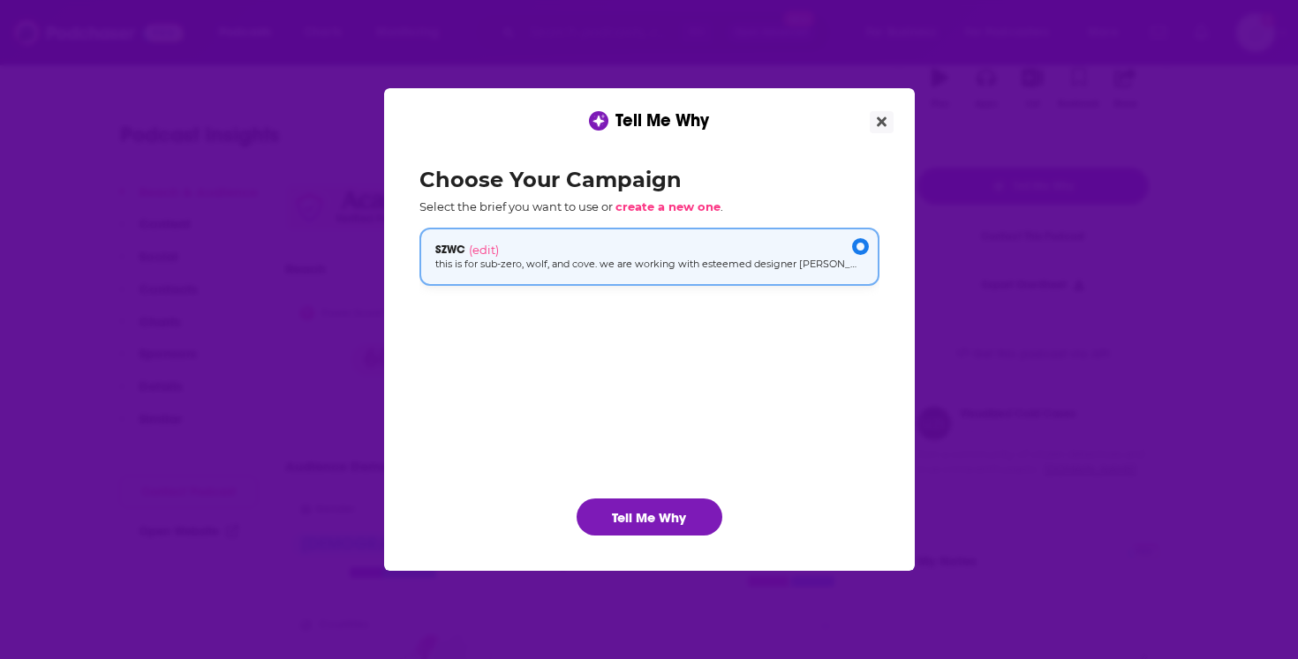
click at [534, 257] on p "this is for sub-zero, wolf, and cove. we are working with esteemed designer [PE…" at bounding box center [649, 264] width 428 height 15
click at [485, 251] on span "(edit)" at bounding box center [484, 250] width 30 height 14
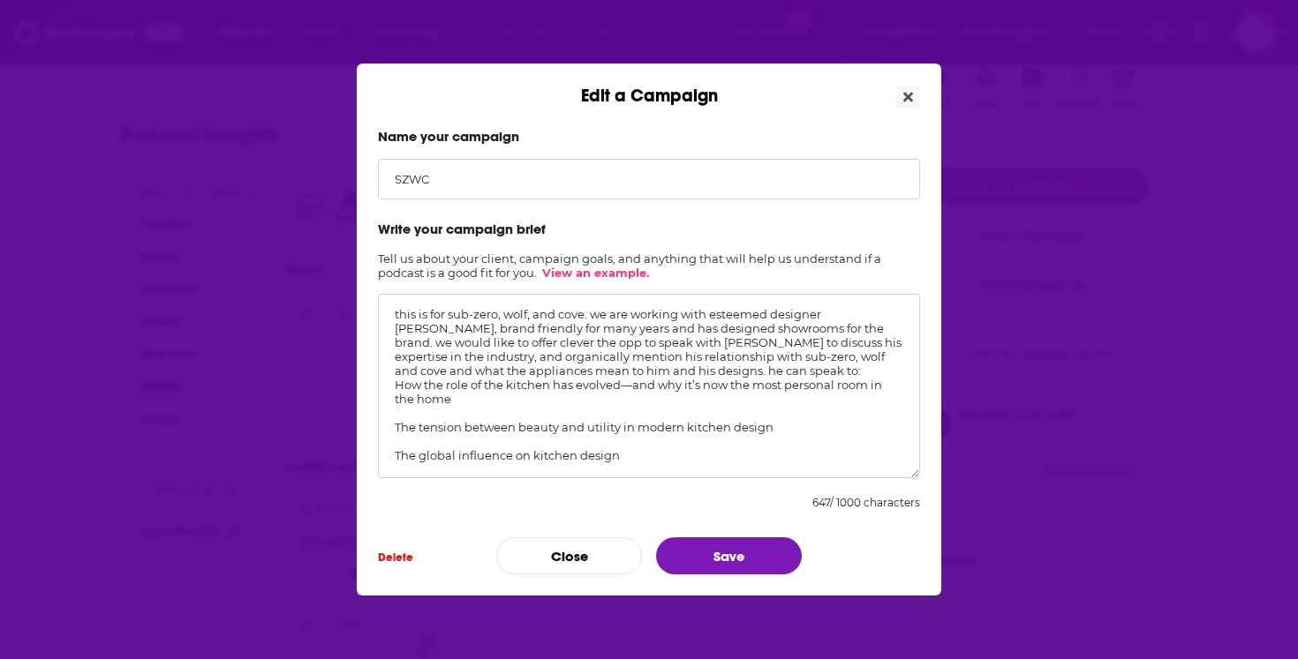
click at [520, 373] on textarea "this is for sub-zero, wolf, and cove. we are working with esteemed designer [PE…" at bounding box center [649, 386] width 542 height 184
